Goal: Transaction & Acquisition: Purchase product/service

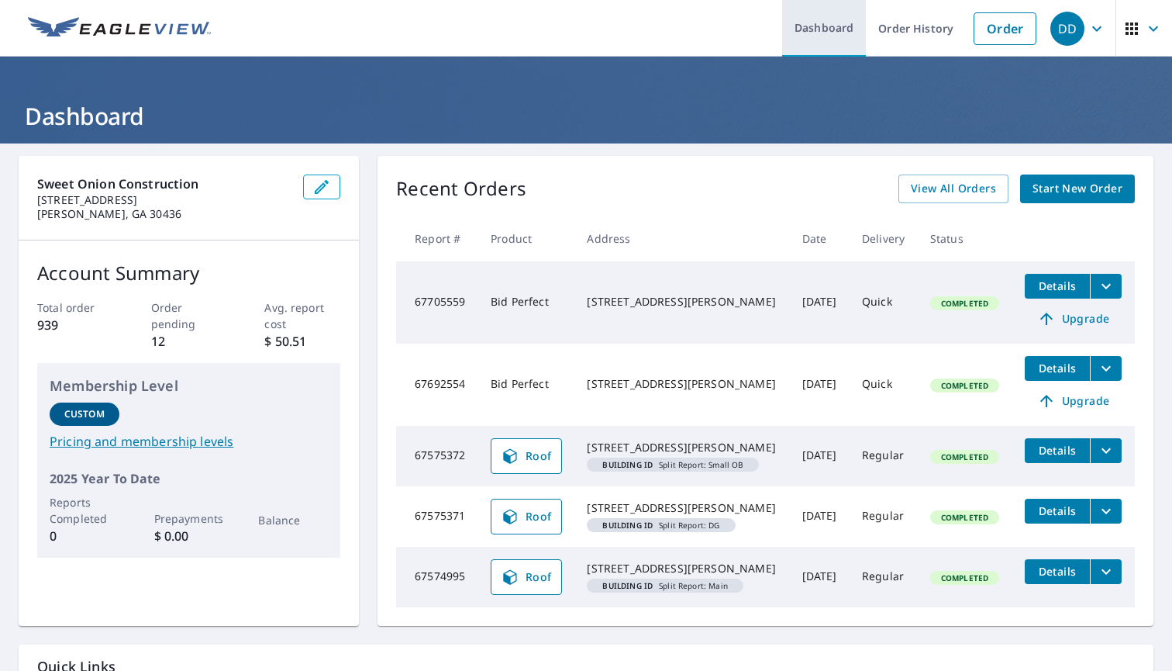
click at [832, 22] on link "Dashboard" at bounding box center [824, 28] width 84 height 57
click at [1156, 31] on icon "button" at bounding box center [1154, 28] width 19 height 19
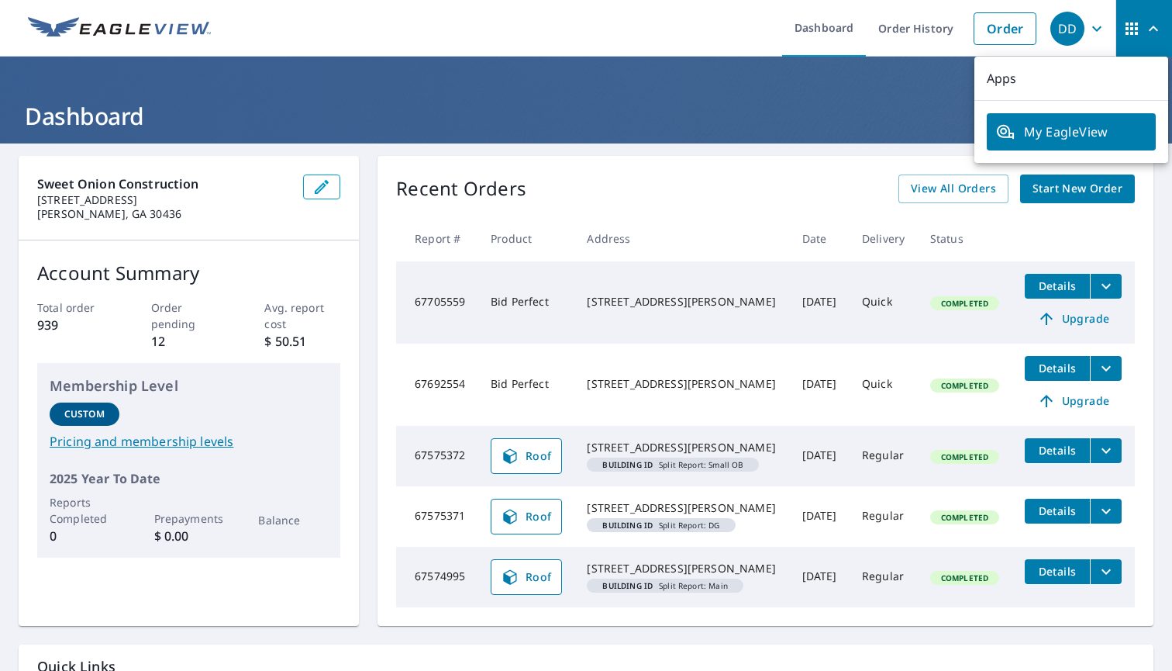
click at [1041, 128] on span "My EagleView" at bounding box center [1071, 132] width 150 height 19
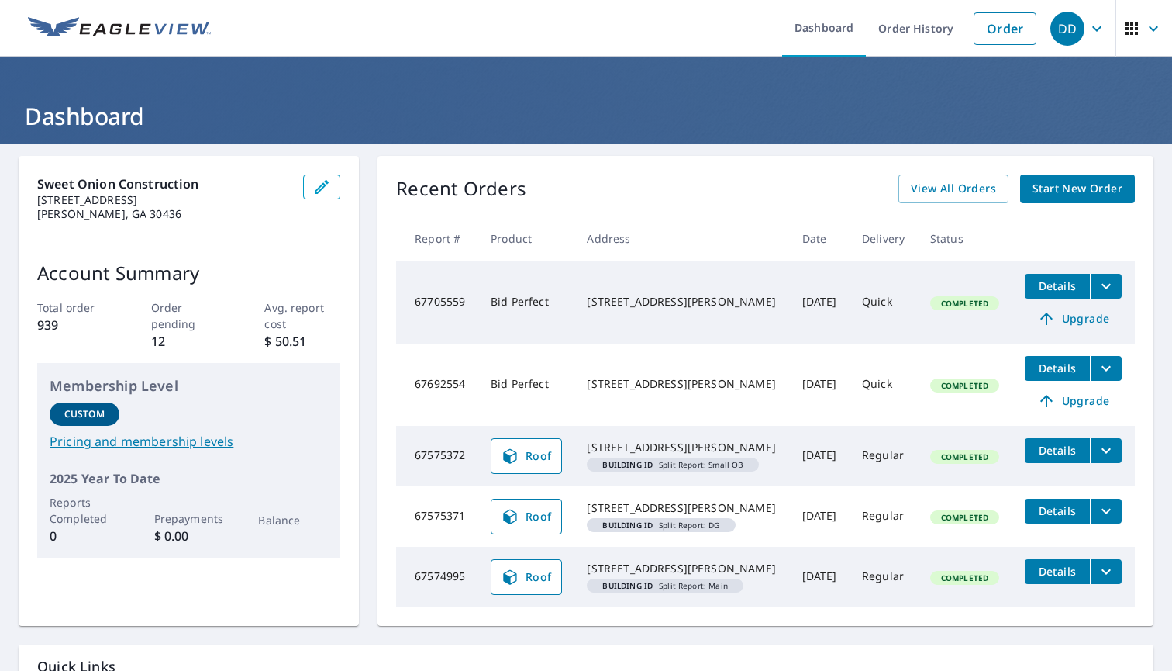
click at [1063, 192] on span "Start New Order" at bounding box center [1078, 188] width 90 height 19
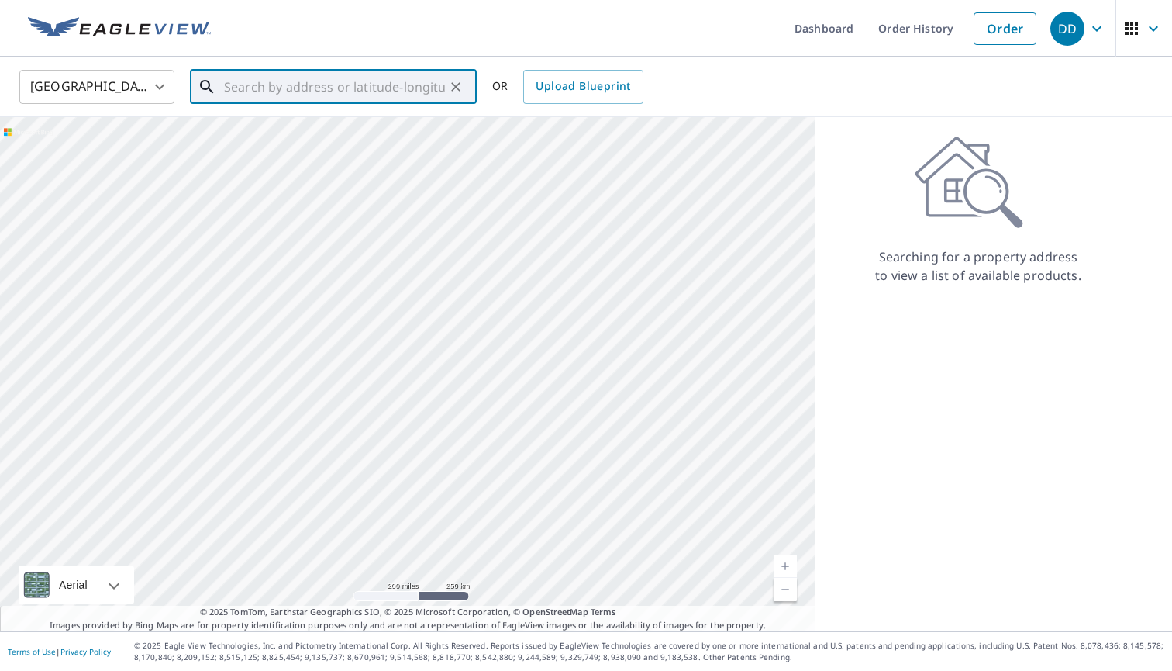
click at [328, 89] on input "text" at bounding box center [334, 86] width 221 height 43
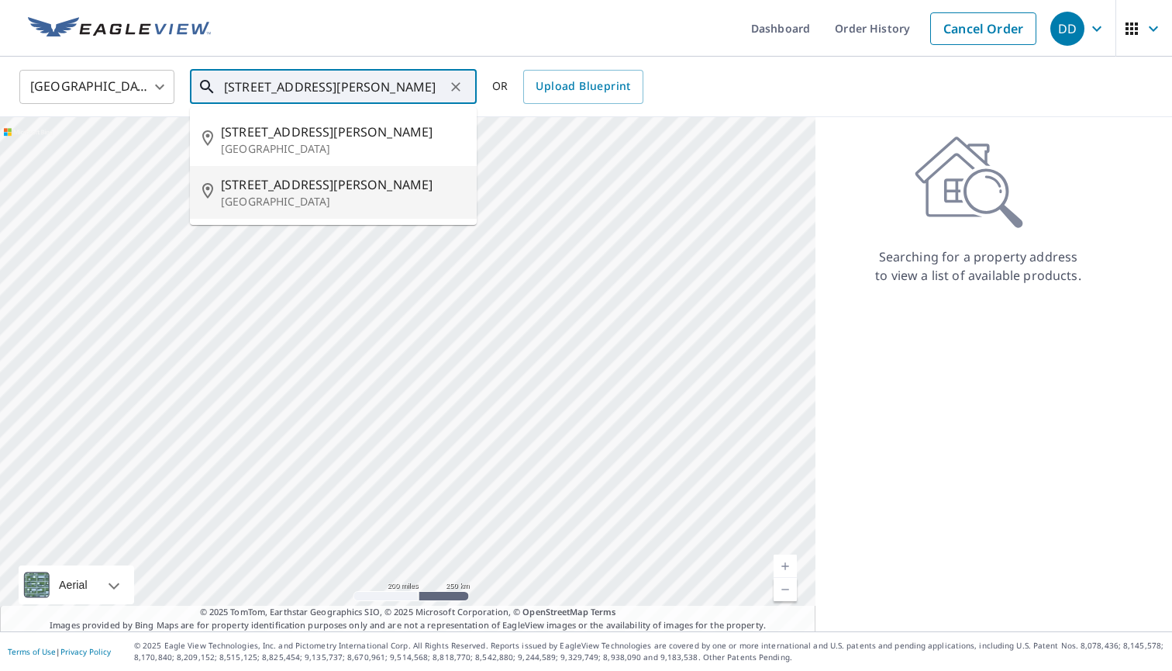
click at [309, 185] on span "[STREET_ADDRESS][PERSON_NAME]" at bounding box center [342, 184] width 243 height 19
type input "[STREET_ADDRESS][PERSON_NAME]"
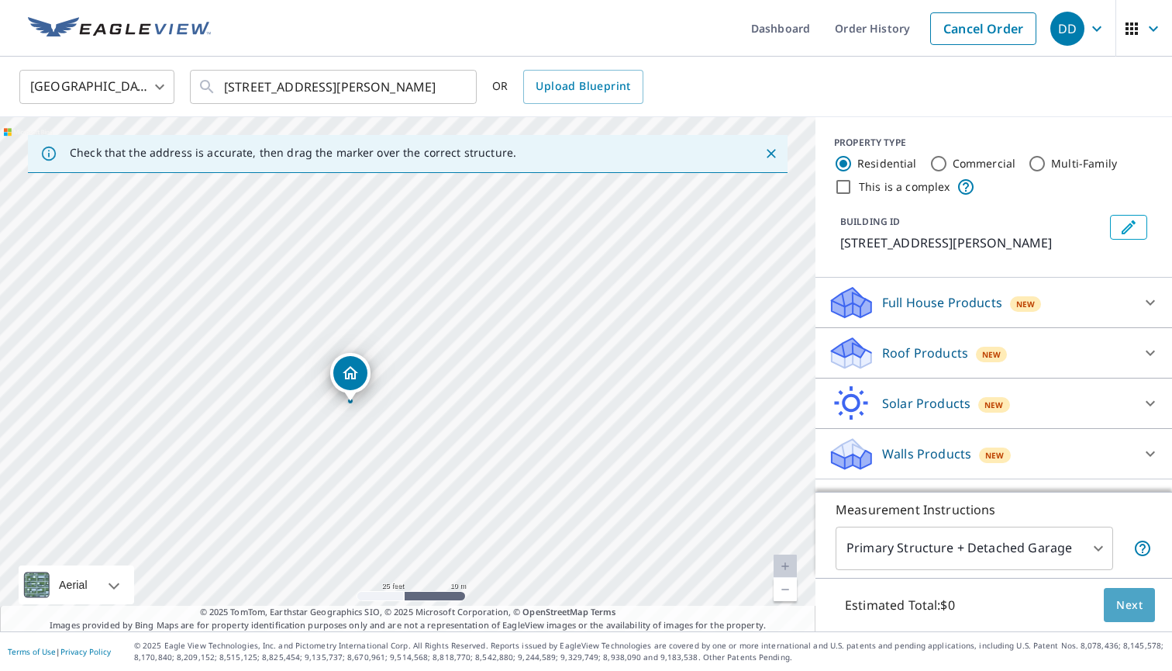
click at [1131, 609] on span "Next" at bounding box center [1130, 605] width 26 height 19
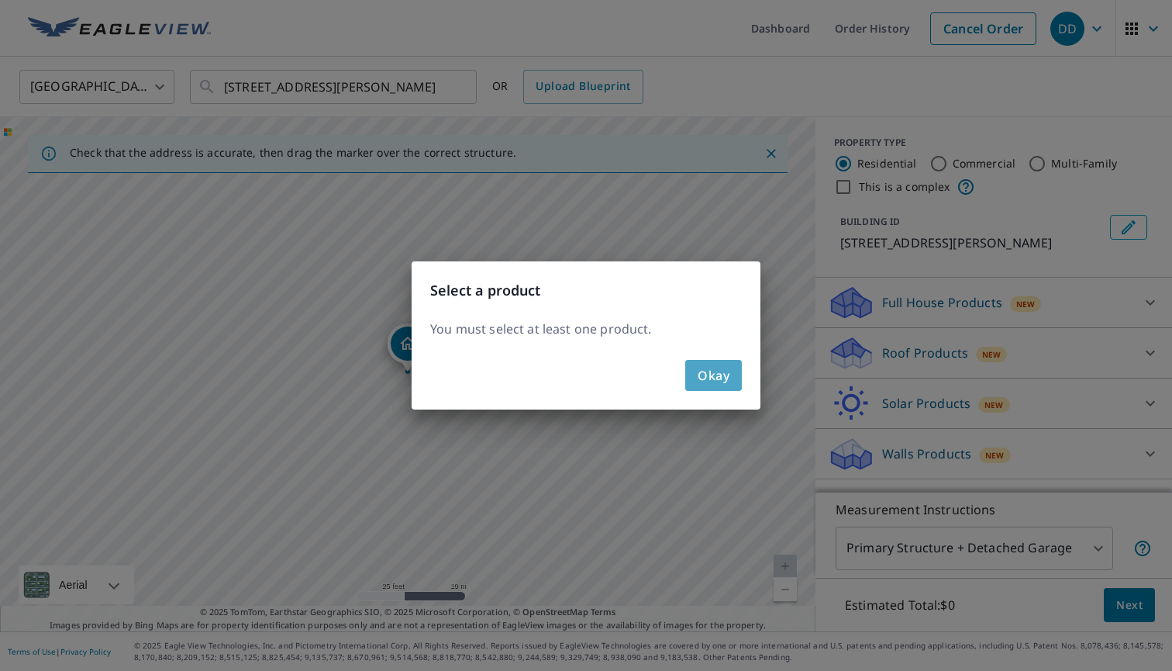
click at [717, 377] on span "Okay" at bounding box center [714, 375] width 32 height 22
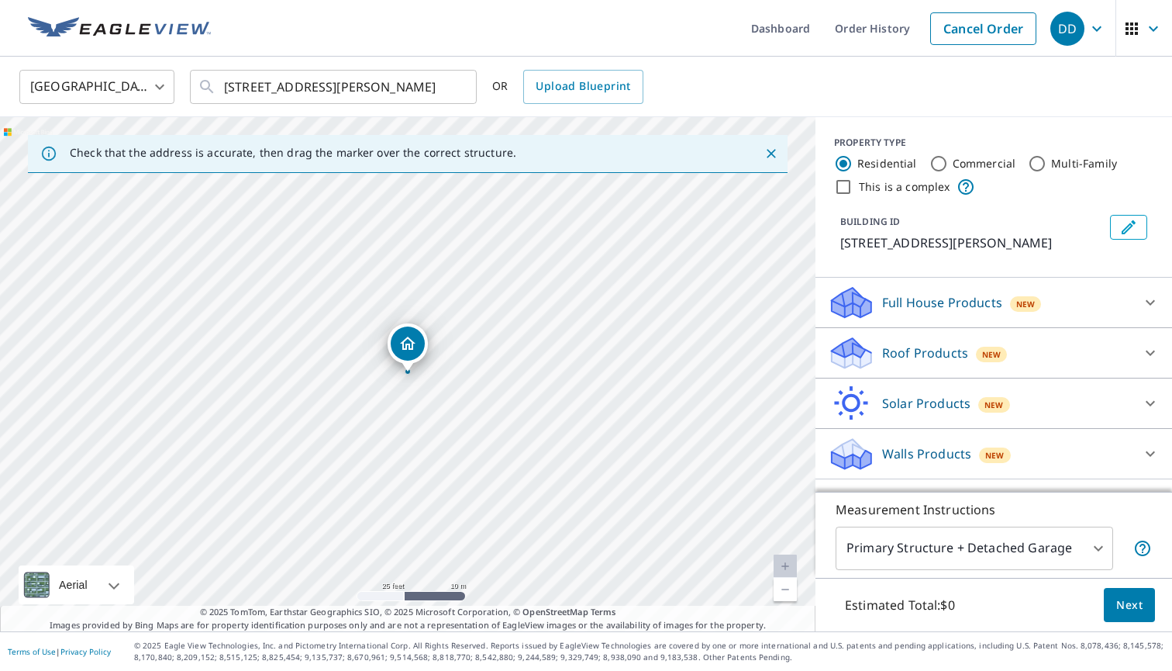
click at [414, 345] on icon "Dropped pin, building 1, Residential property, 143 Rita St Brunswick, GA 31523" at bounding box center [408, 343] width 19 height 19
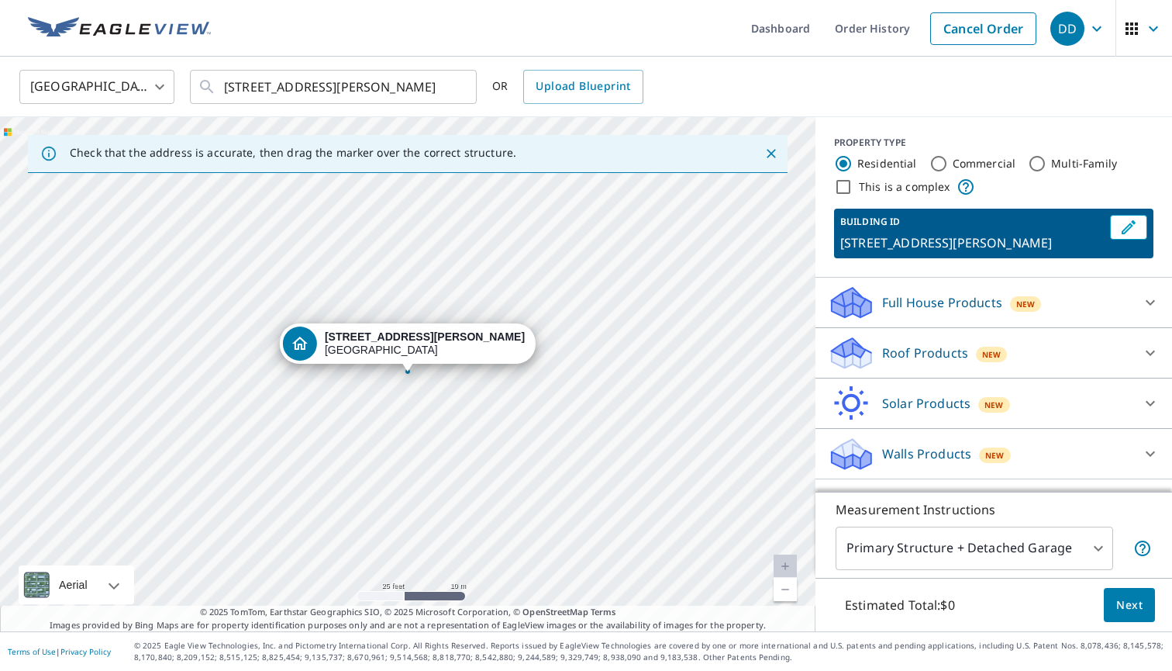
click at [1145, 354] on icon at bounding box center [1150, 353] width 19 height 19
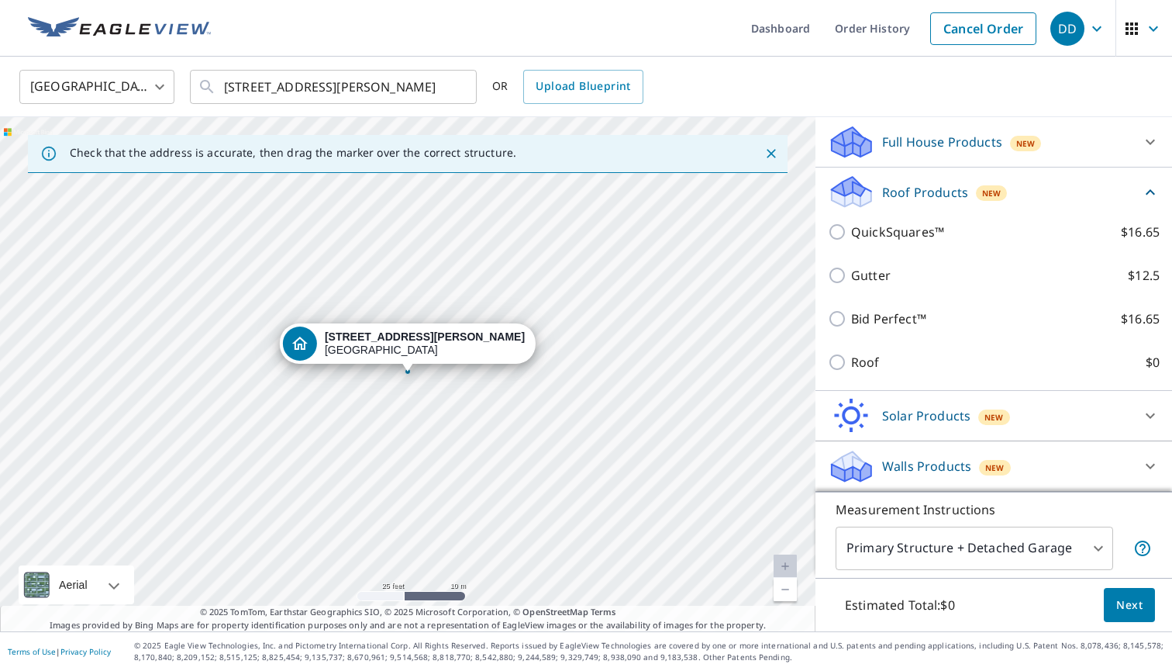
scroll to position [160, 0]
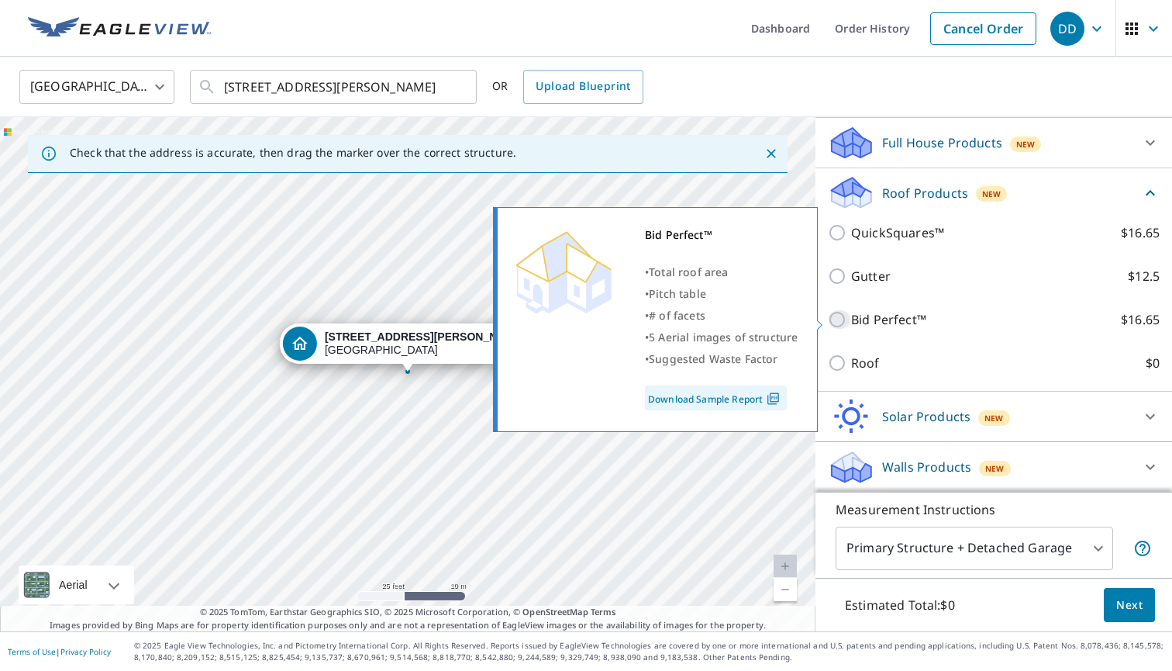
click at [839, 323] on input "Bid Perfect™ $16.65" at bounding box center [839, 319] width 23 height 19
checkbox input "true"
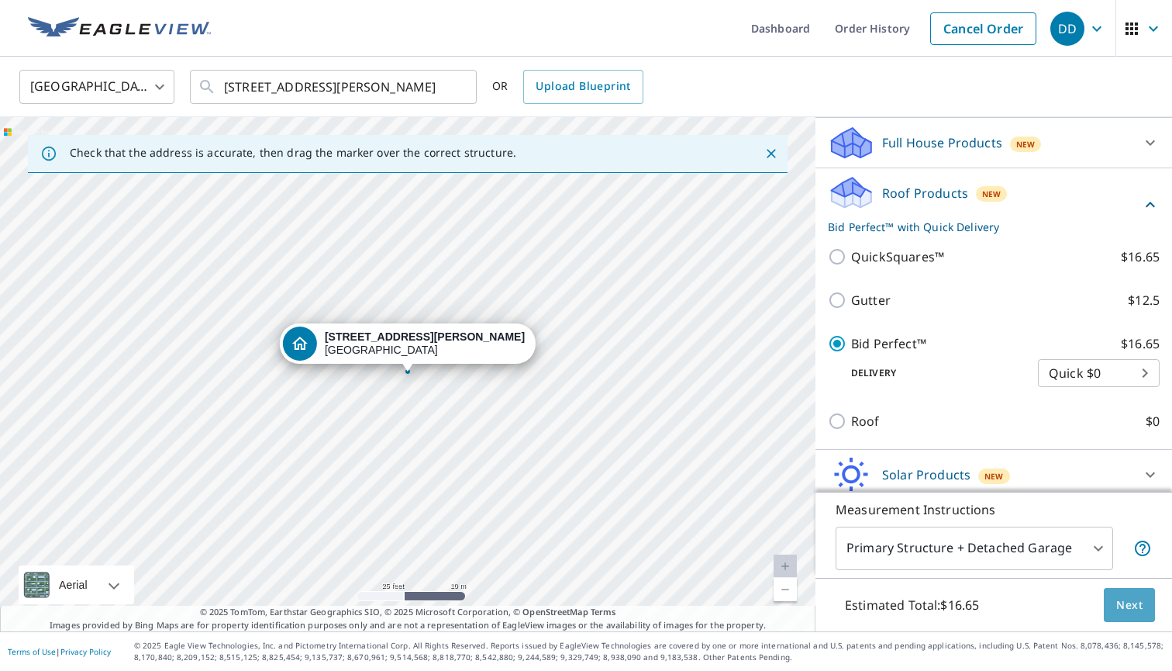
click at [1121, 609] on span "Next" at bounding box center [1130, 605] width 26 height 19
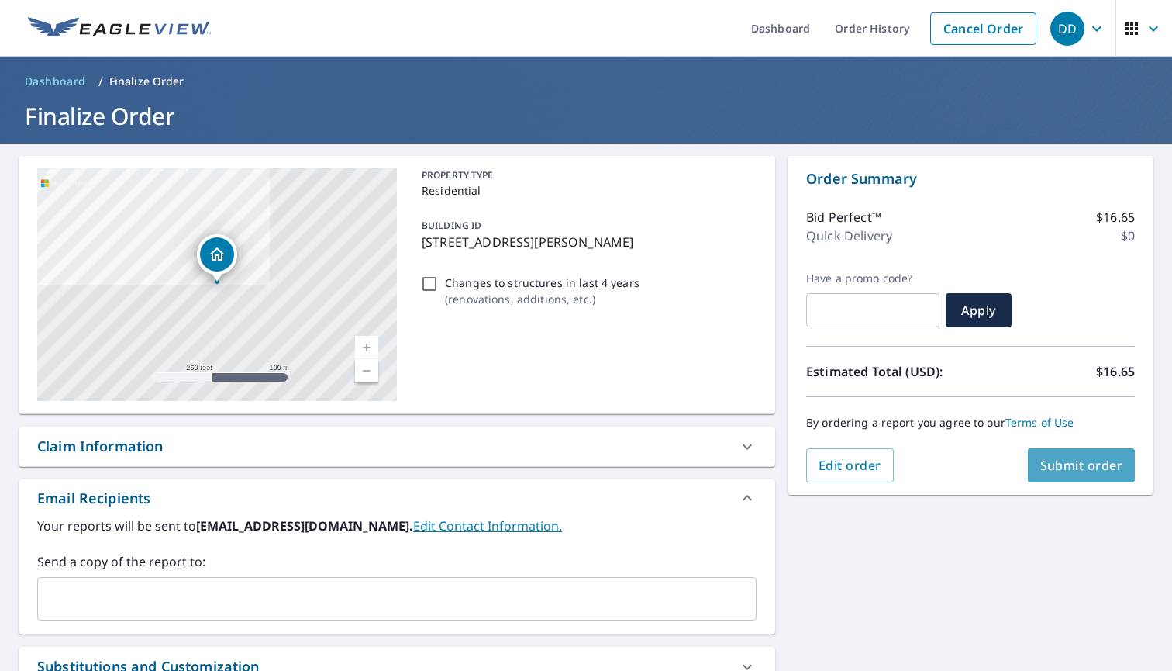
click at [1095, 475] on button "Submit order" at bounding box center [1082, 465] width 108 height 34
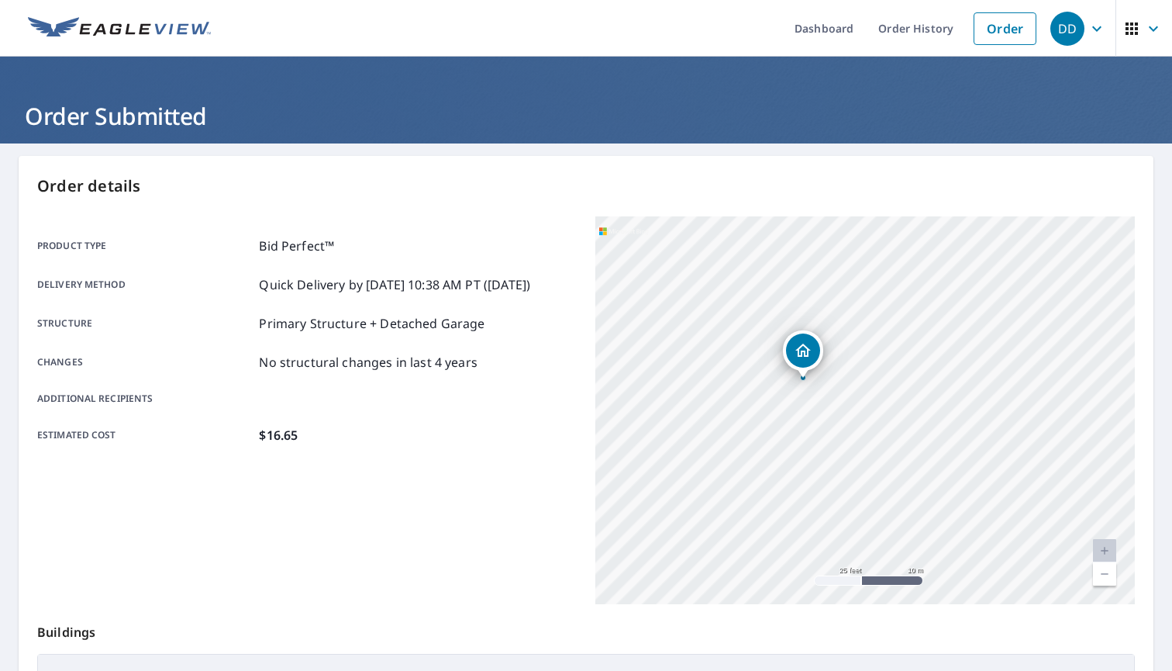
drag, startPoint x: 848, startPoint y: 409, endPoint x: 879, endPoint y: 450, distance: 51.0
click at [879, 450] on div "143 Rita St Brunswick, GA 31523" at bounding box center [866, 410] width 540 height 388
